Goal: Task Accomplishment & Management: Complete application form

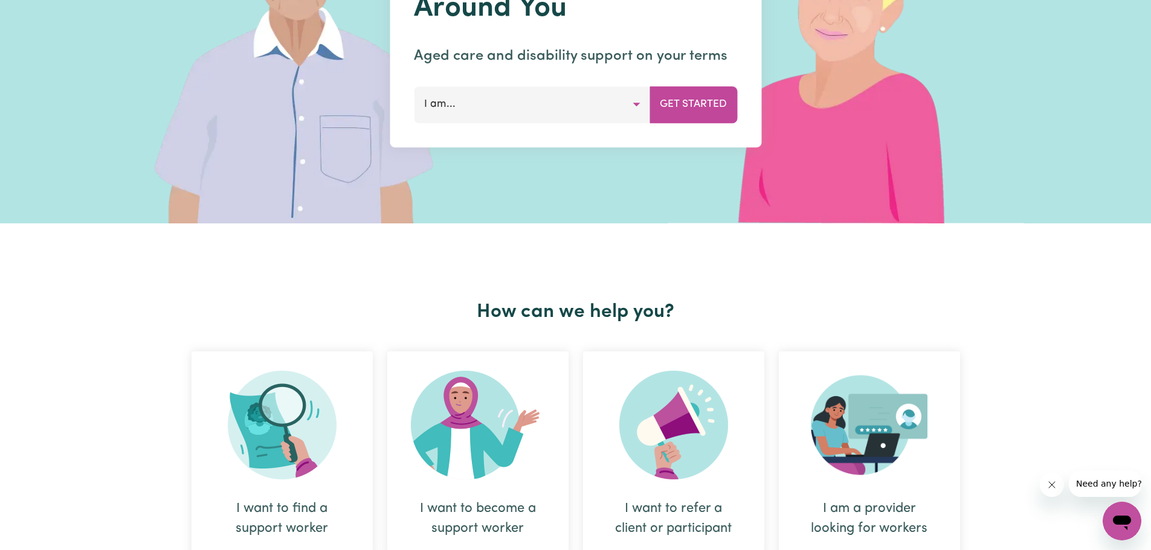
scroll to position [60, 0]
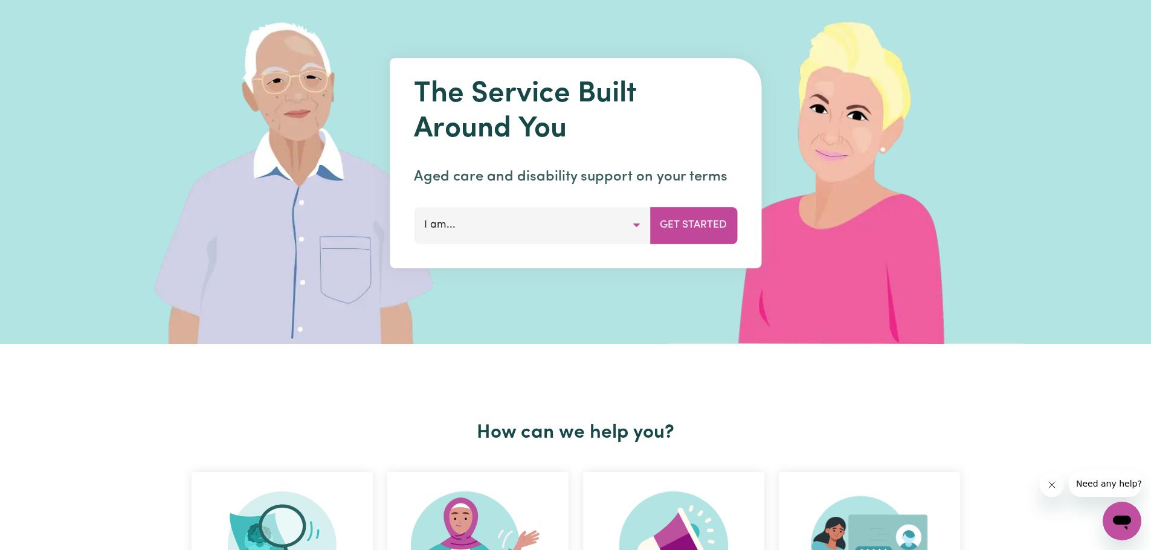
click at [636, 224] on button "I am..." at bounding box center [532, 225] width 236 height 36
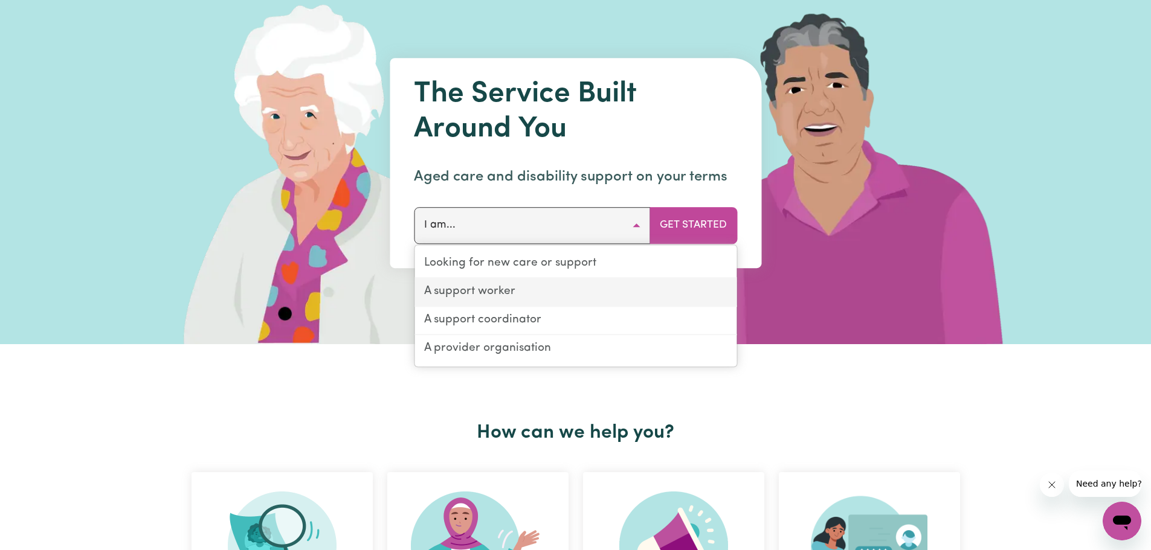
click at [481, 291] on link "A support worker" at bounding box center [575, 292] width 322 height 28
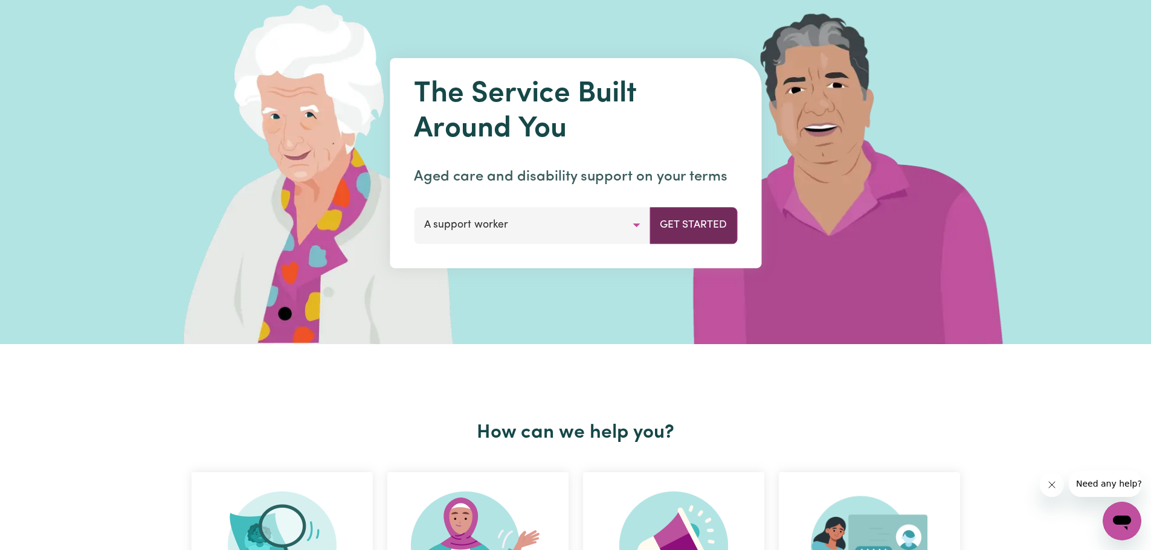
click at [692, 220] on button "Get Started" at bounding box center [693, 225] width 88 height 36
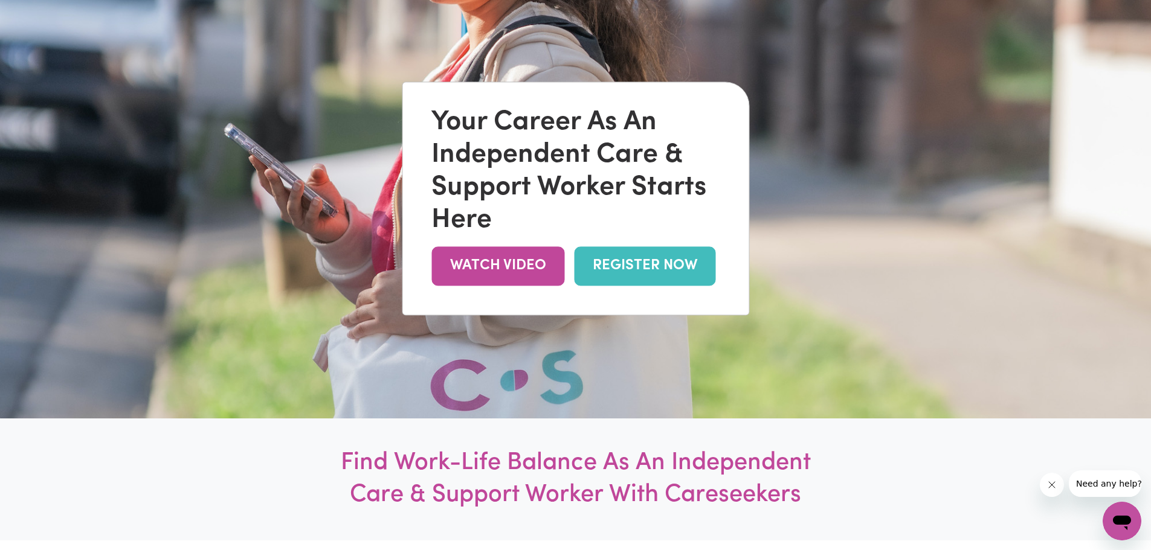
scroll to position [181, 0]
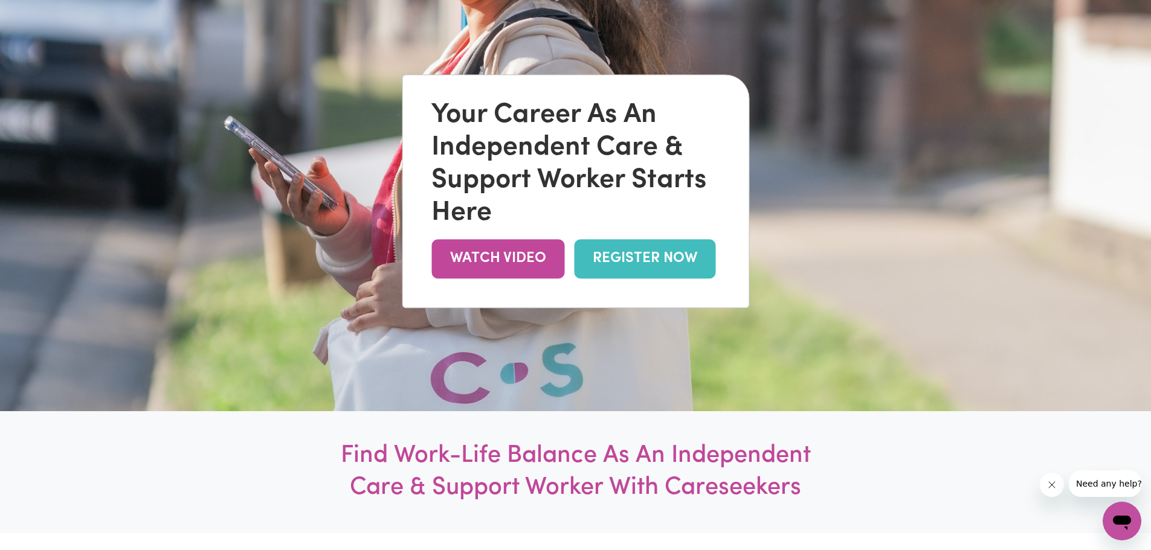
click at [629, 260] on link "REGISTER NOW" at bounding box center [644, 258] width 141 height 39
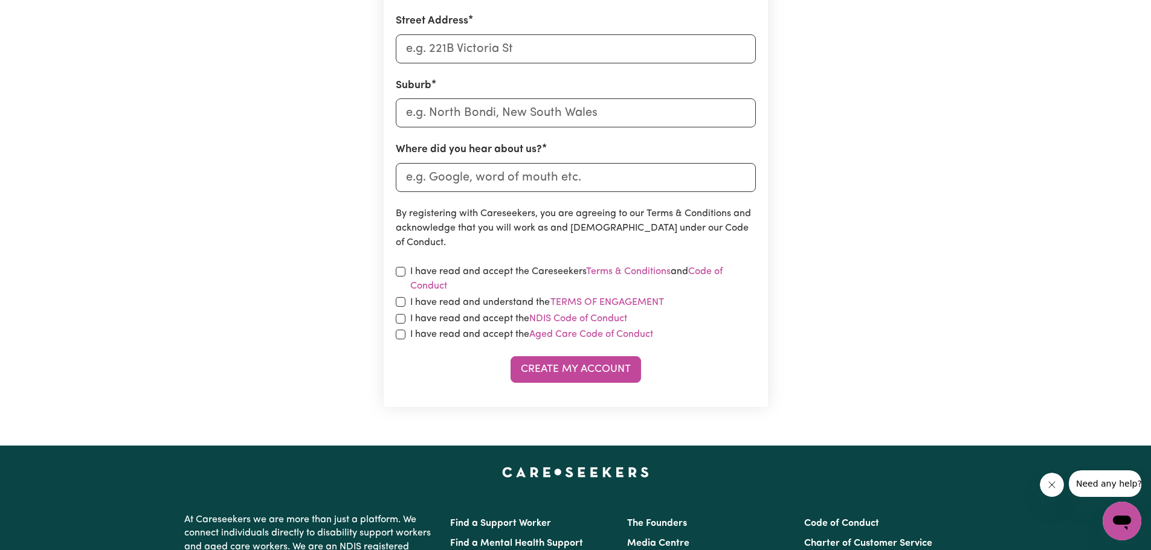
scroll to position [483, 0]
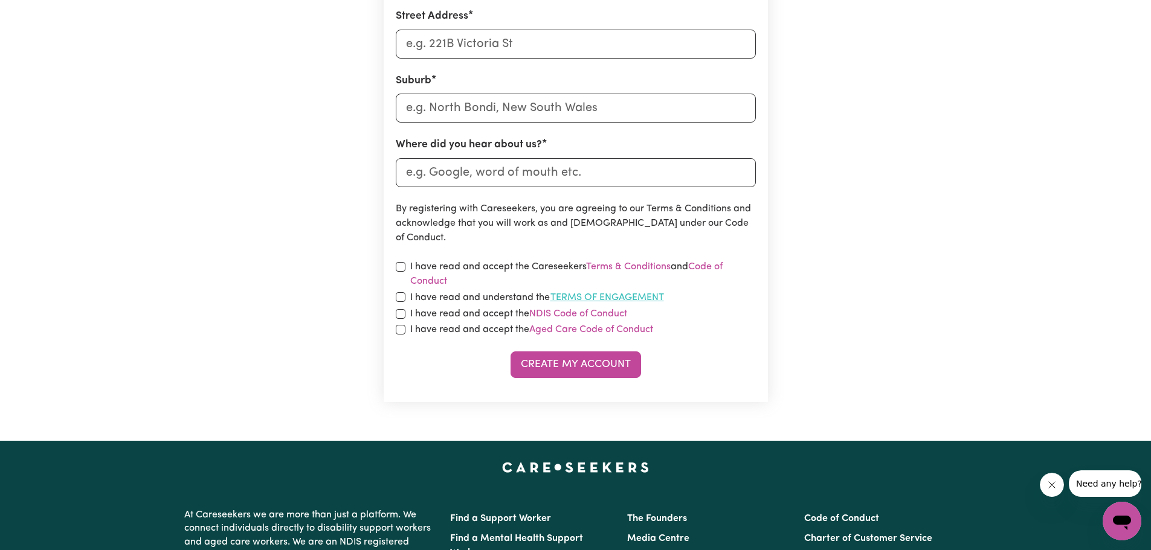
click at [602, 295] on button "Terms of Engagement" at bounding box center [607, 298] width 115 height 16
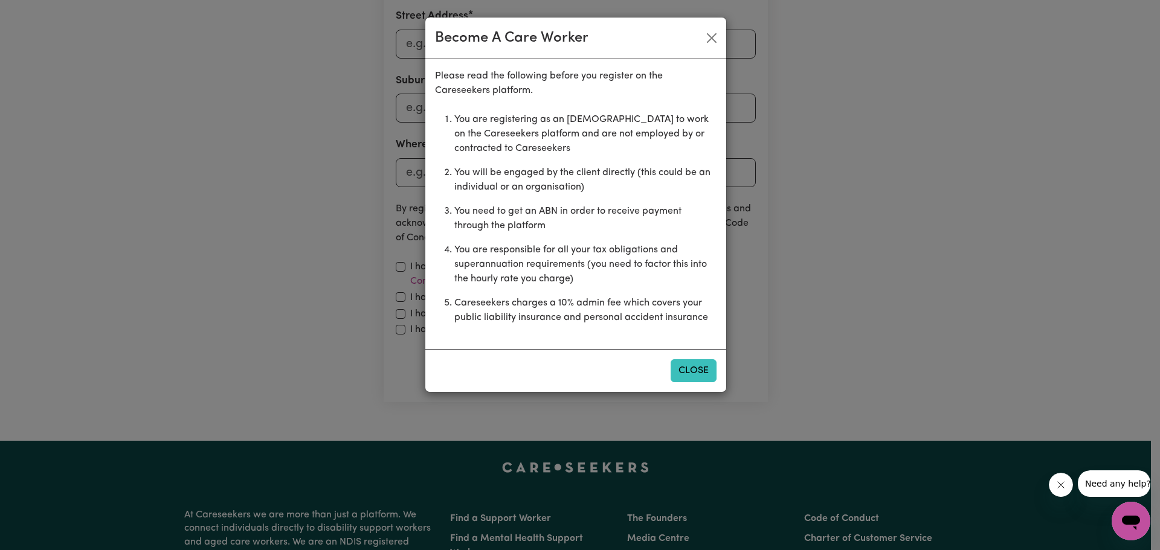
click at [694, 374] on button "Close" at bounding box center [694, 370] width 46 height 23
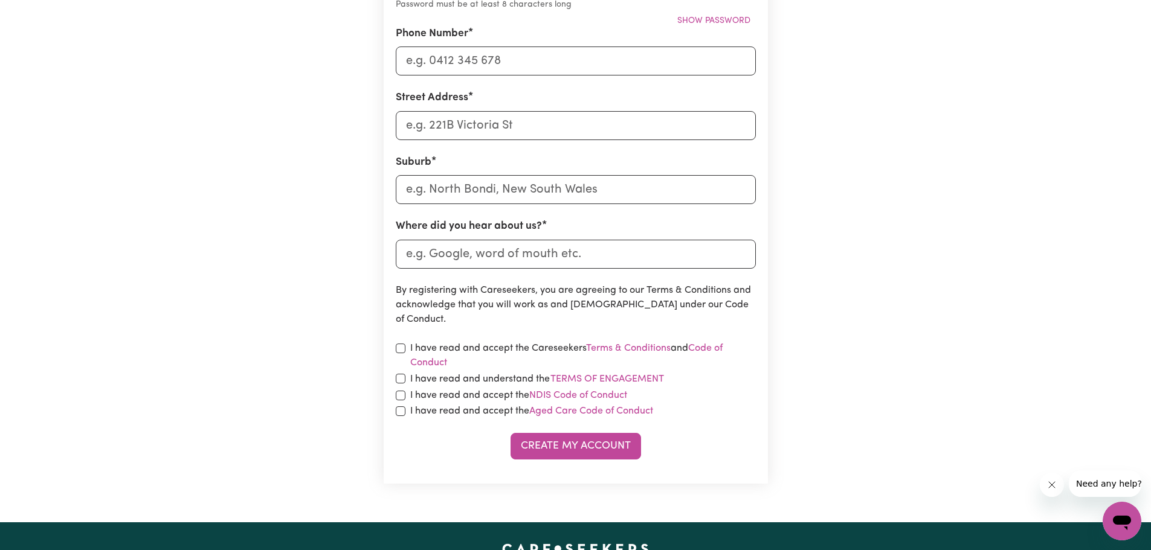
scroll to position [423, 0]
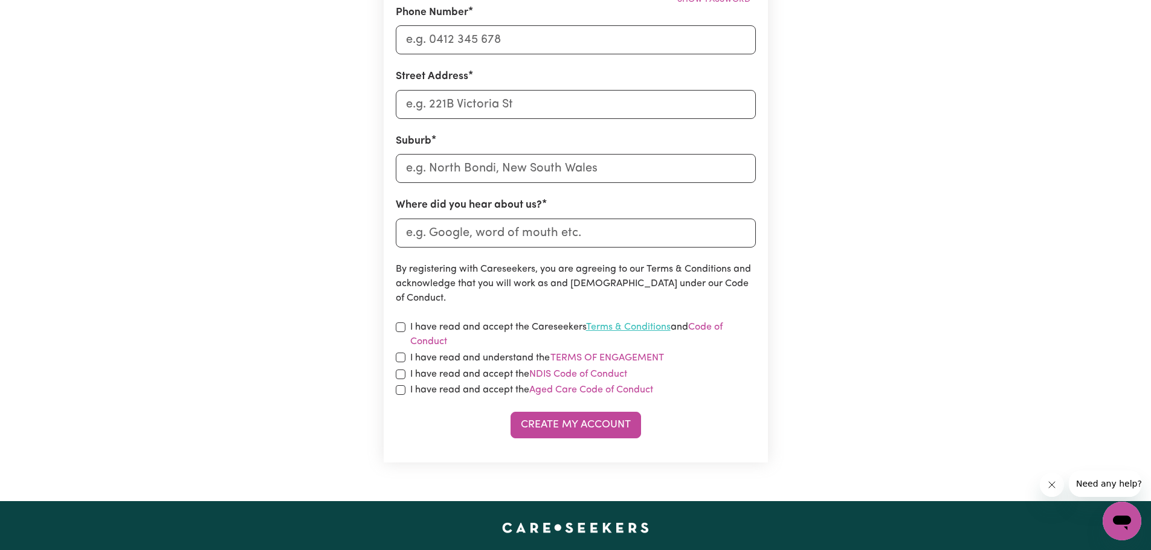
click at [635, 326] on link "Terms & Conditions" at bounding box center [628, 328] width 85 height 10
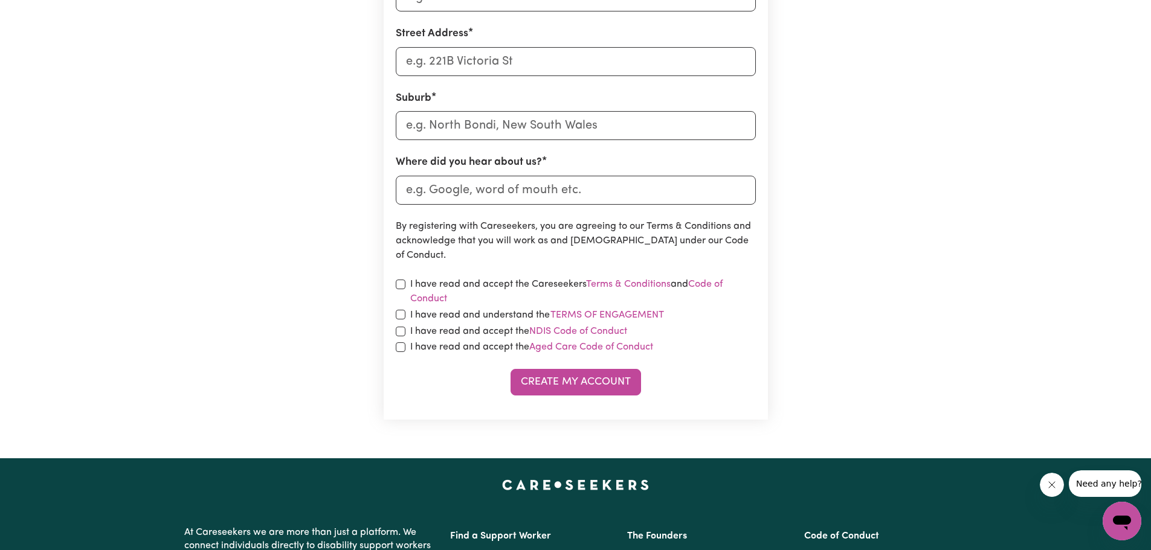
scroll to position [604, 0]
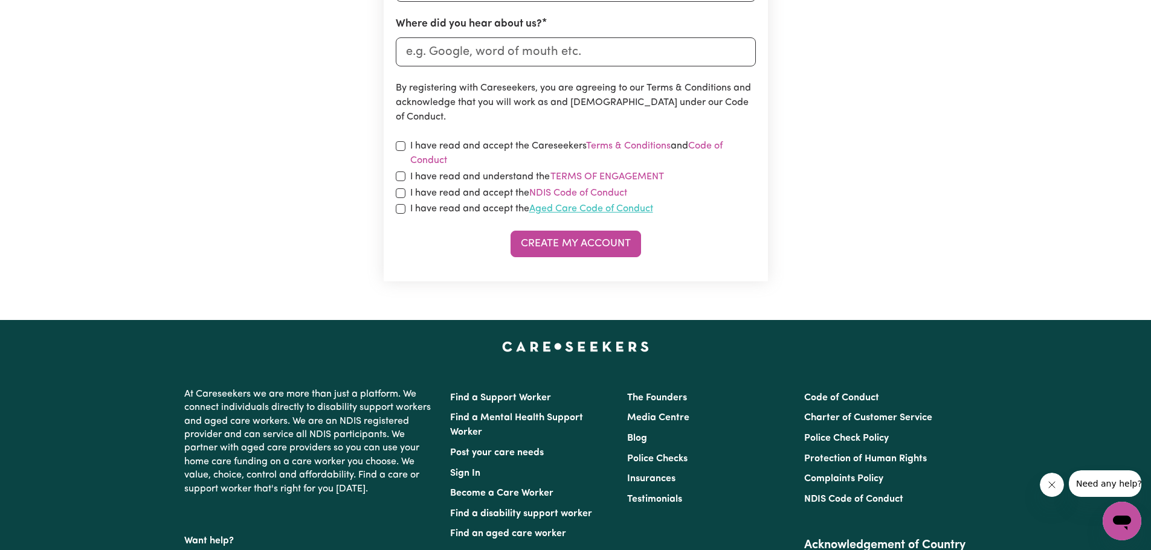
click at [571, 210] on link "Aged Care Code of Conduct" at bounding box center [591, 209] width 124 height 10
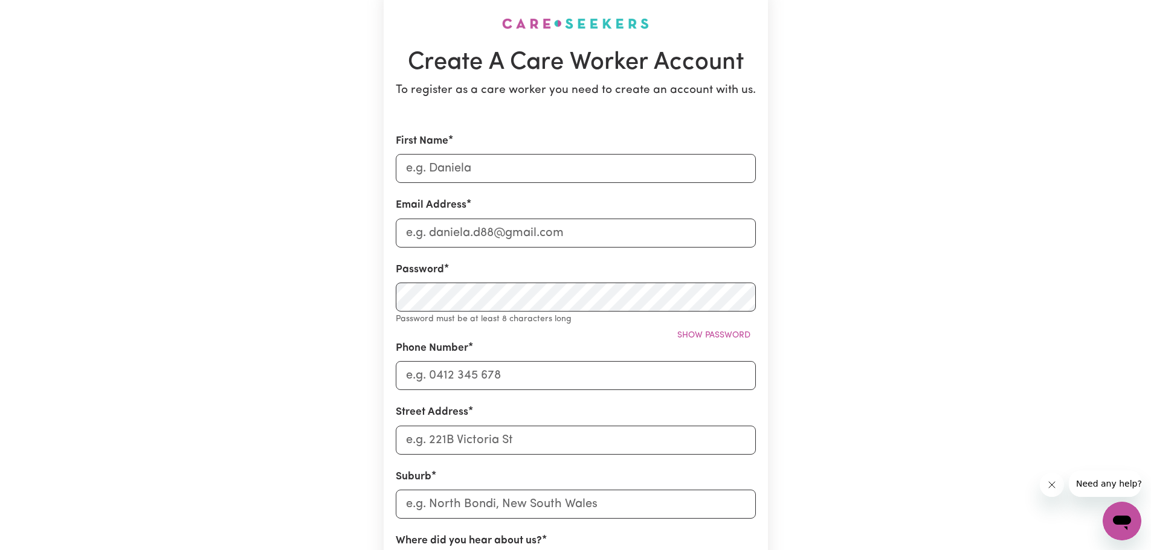
scroll to position [0, 0]
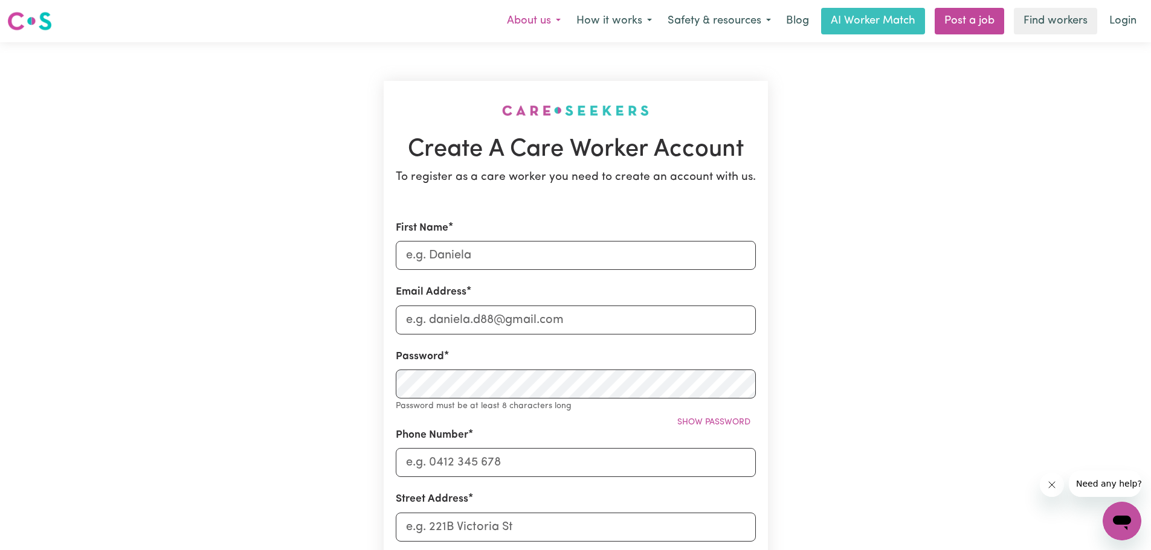
click at [527, 19] on button "About us" at bounding box center [533, 20] width 69 height 25
click at [941, 148] on div "Create A Care Worker Account To register as a care worker you need to create an…" at bounding box center [575, 483] width 797 height 882
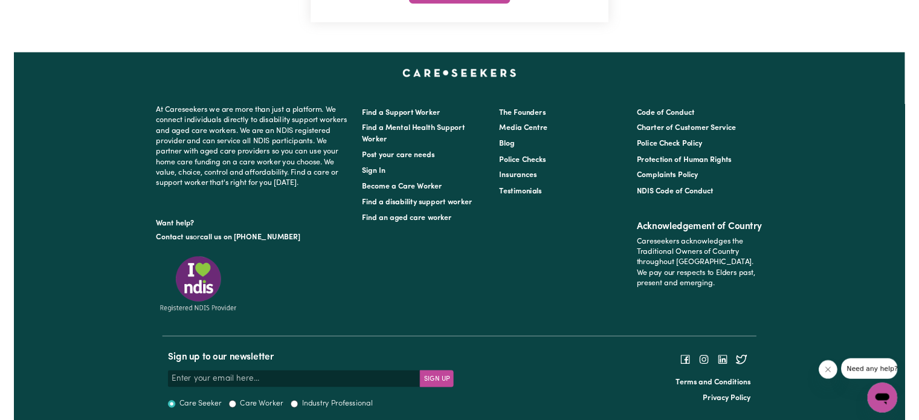
scroll to position [857, 0]
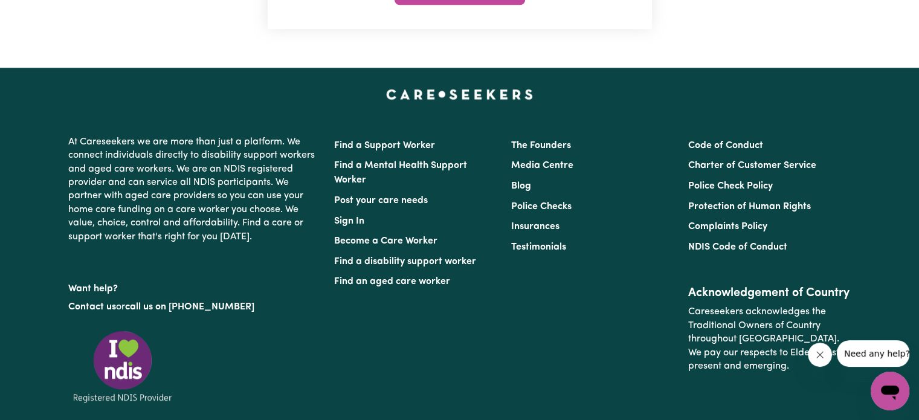
click at [468, 158] on li "Find a Mental Health Support Worker" at bounding box center [415, 173] width 162 height 35
